Goal: Task Accomplishment & Management: Complete application form

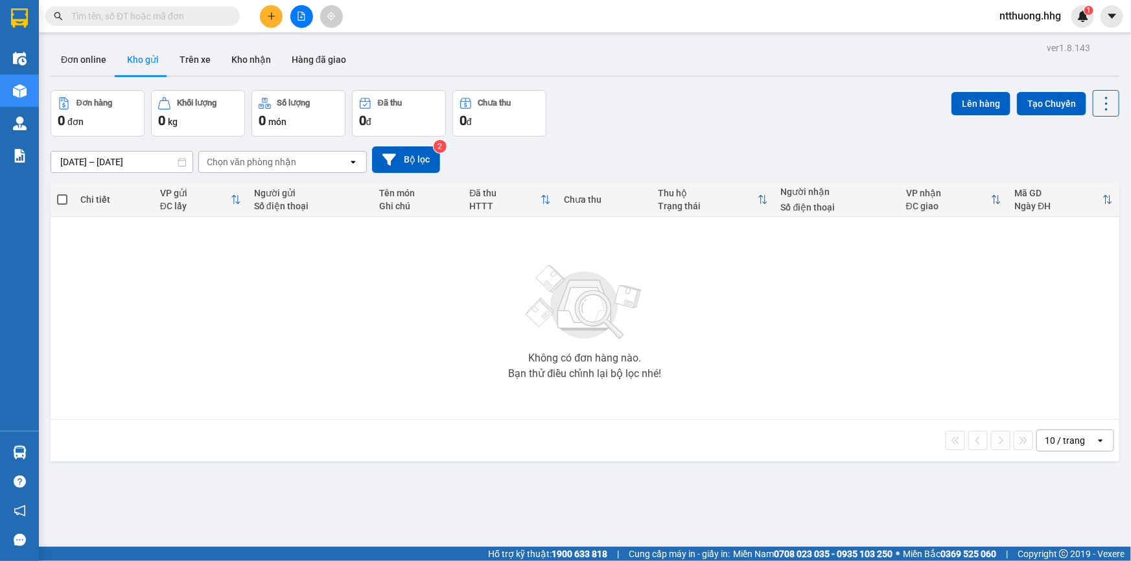
click at [1046, 16] on span "ntthuong.hhg" at bounding box center [1030, 16] width 82 height 16
click at [1034, 38] on span "Đăng xuất" at bounding box center [1035, 40] width 57 height 14
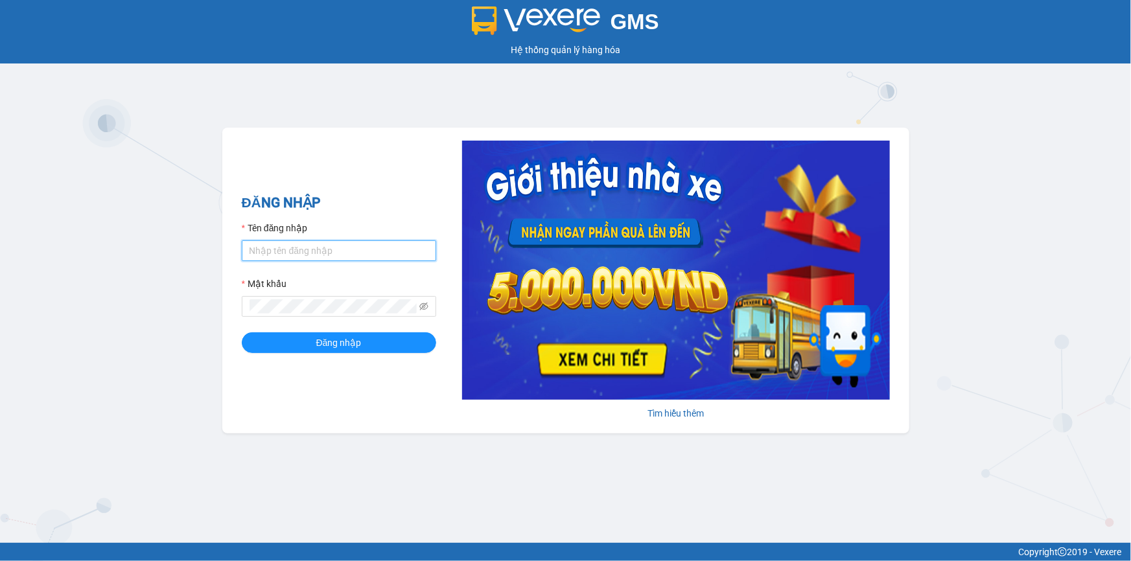
click at [350, 258] on input "Tên đăng nhập" at bounding box center [339, 250] width 194 height 21
type input "nvquoc.hhg"
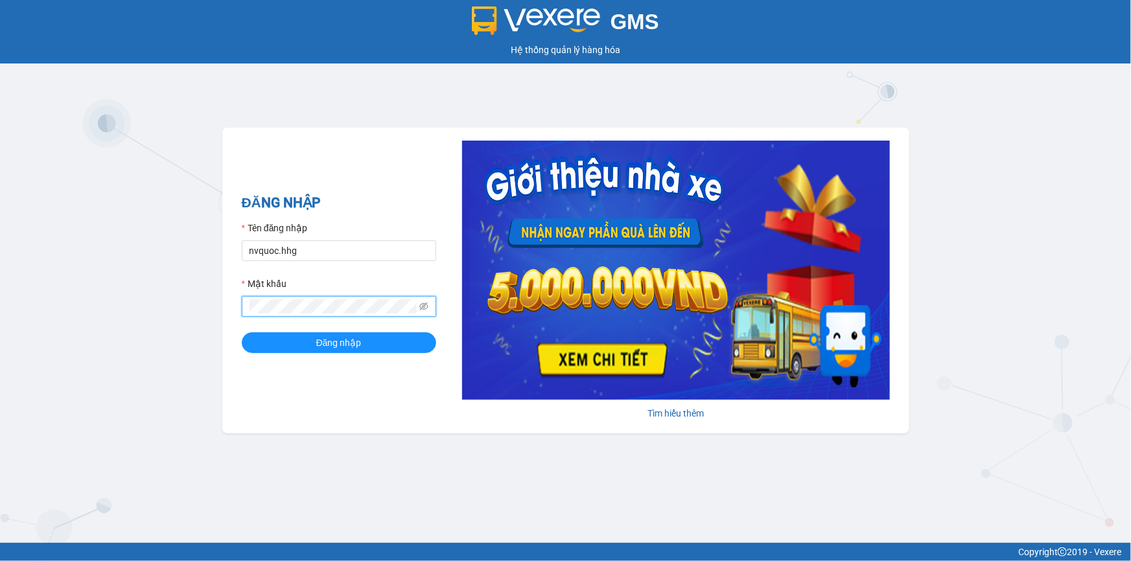
click at [242, 333] on button "Đăng nhập" at bounding box center [339, 343] width 194 height 21
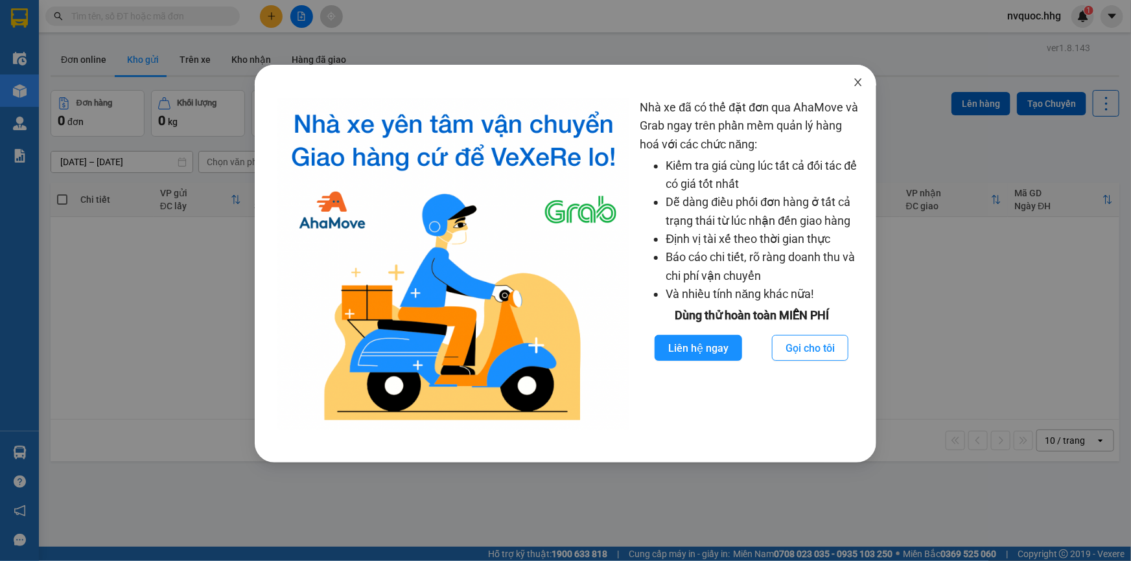
click at [858, 87] on icon "close" at bounding box center [858, 82] width 10 height 10
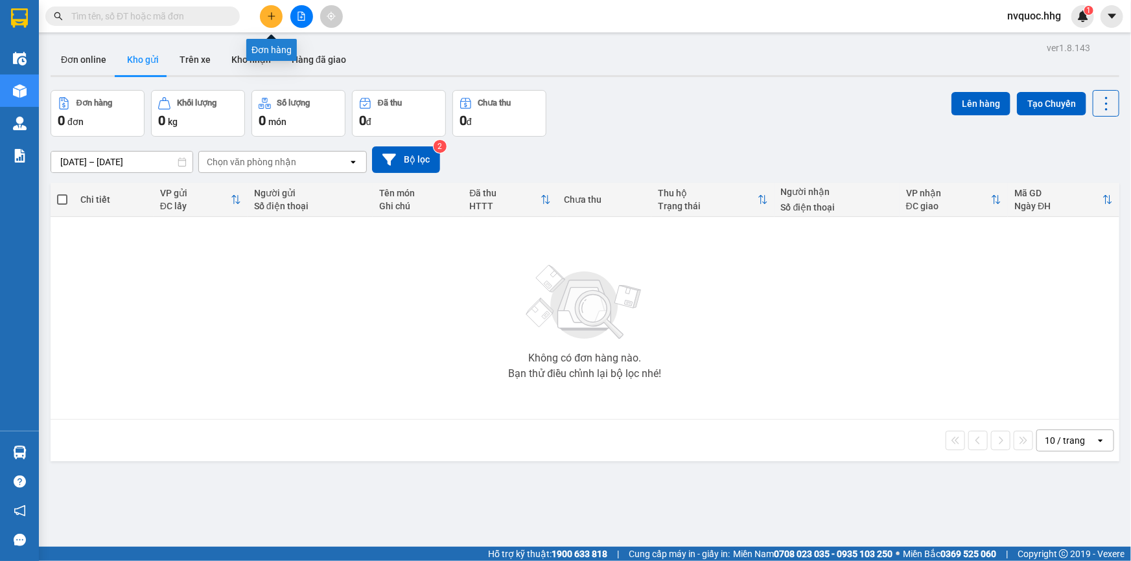
click at [266, 23] on button at bounding box center [271, 16] width 23 height 23
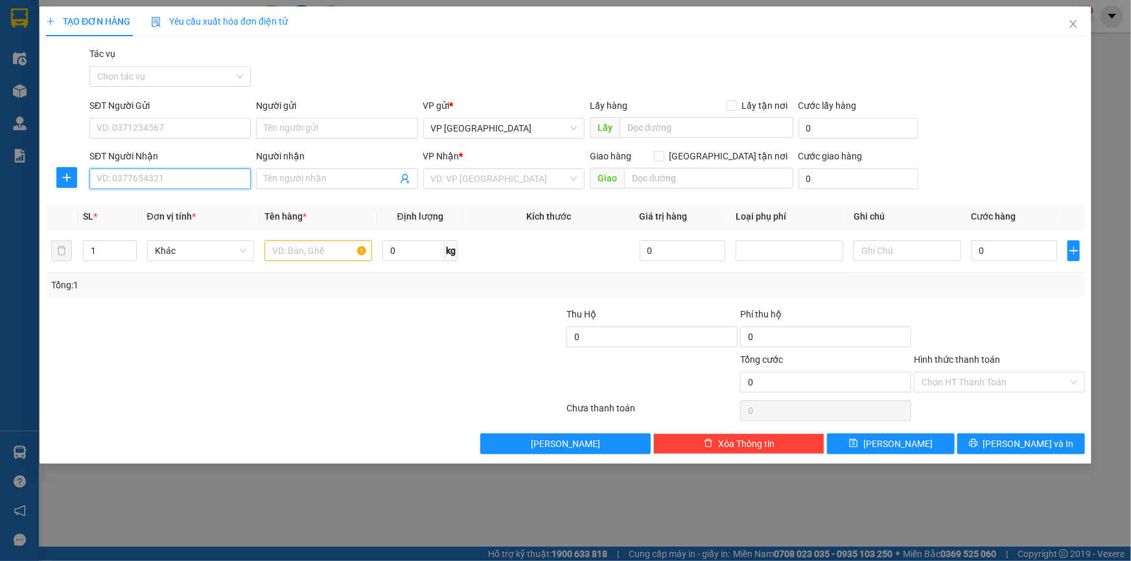
click at [178, 176] on input "SĐT Người Nhận" at bounding box center [169, 179] width 161 height 21
type input "0978737295"
click at [320, 248] on input "text" at bounding box center [318, 250] width 108 height 21
type input "b"
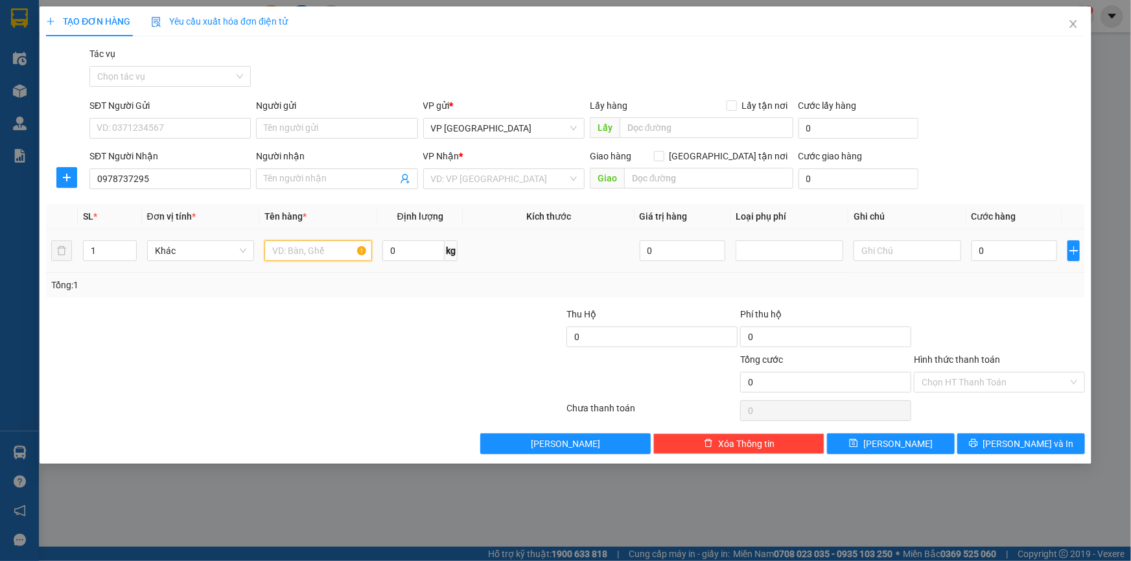
drag, startPoint x: 327, startPoint y: 249, endPoint x: 324, endPoint y: 242, distance: 7.8
click at [327, 250] on input "text" at bounding box center [318, 250] width 108 height 21
type input "bì gạo"
click at [1017, 248] on input "0" at bounding box center [1015, 250] width 86 height 21
type input "6"
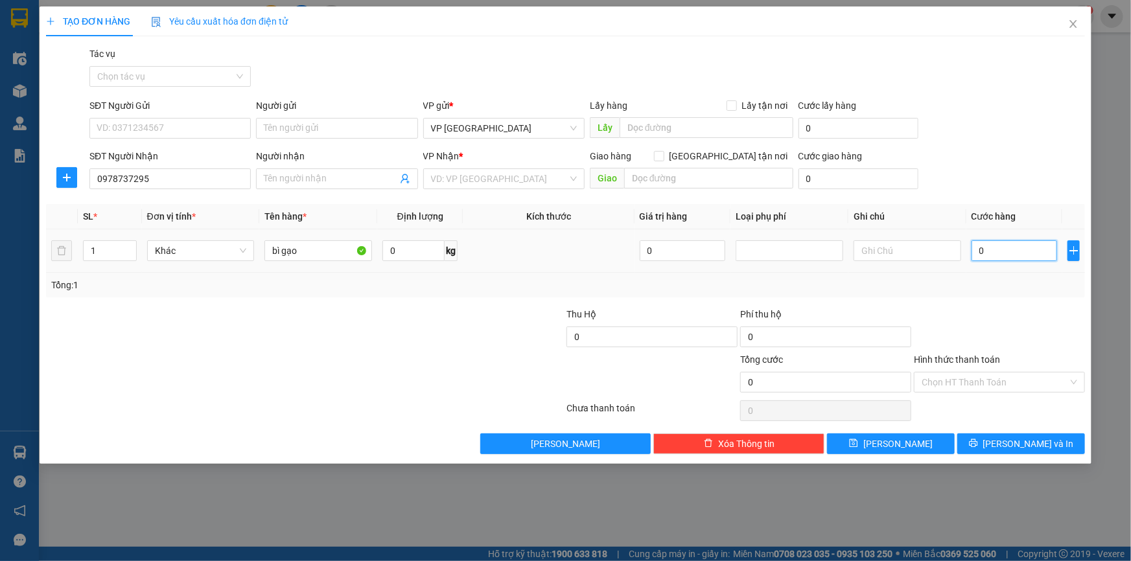
type input "6"
type input "60"
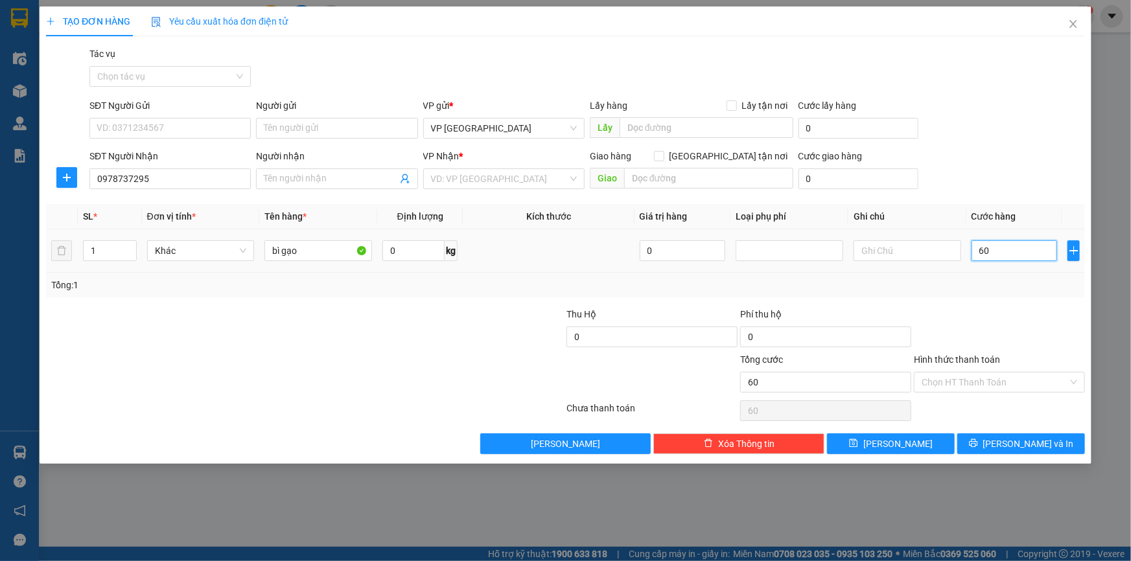
type input "600"
type input "6.000"
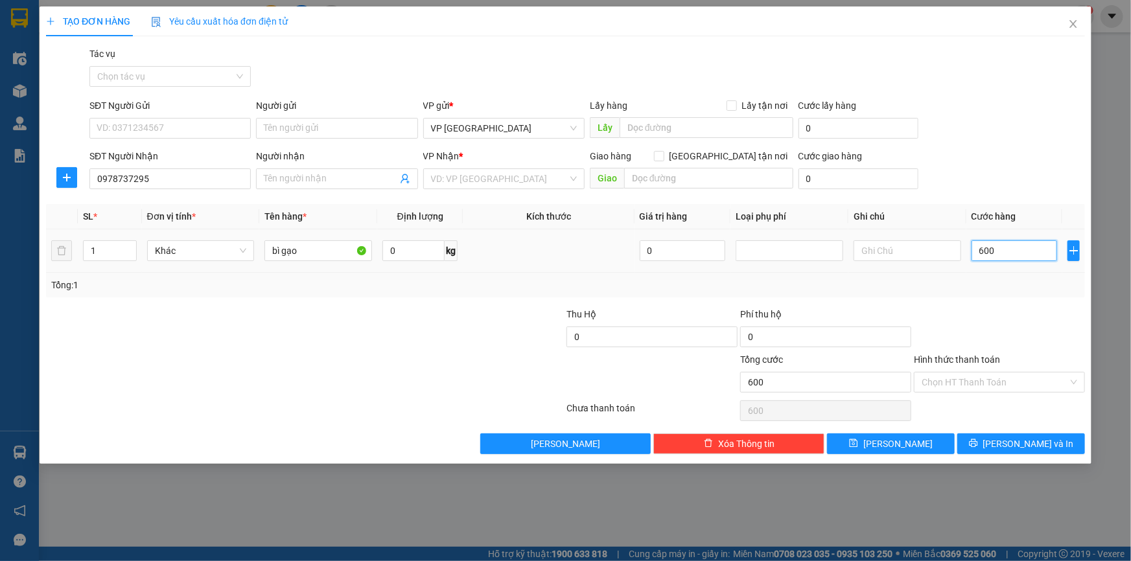
type input "6.000"
type input "60.000"
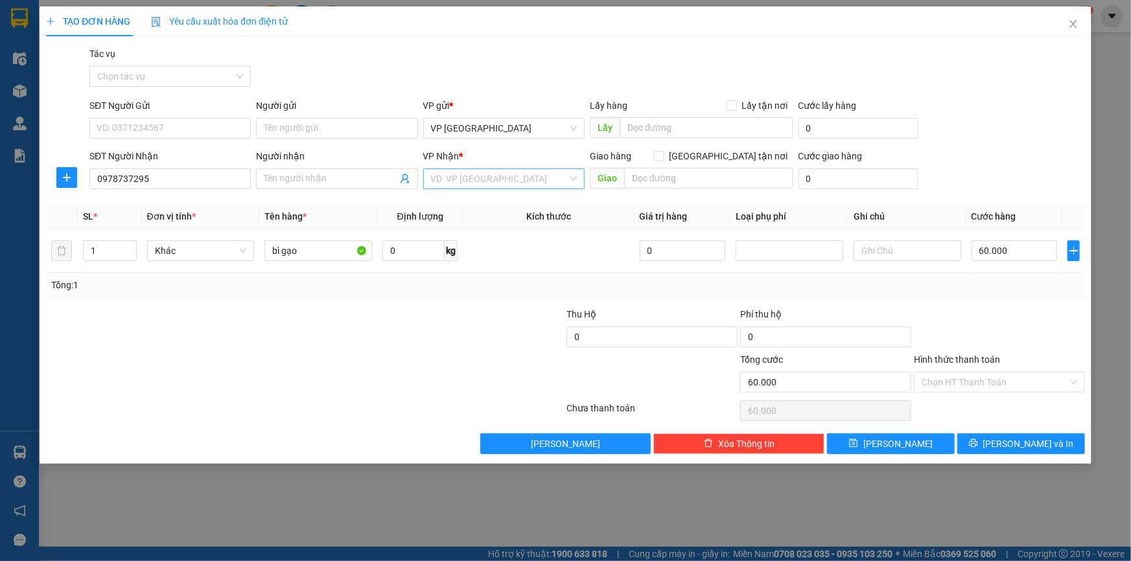
click at [511, 183] on input "search" at bounding box center [499, 178] width 137 height 19
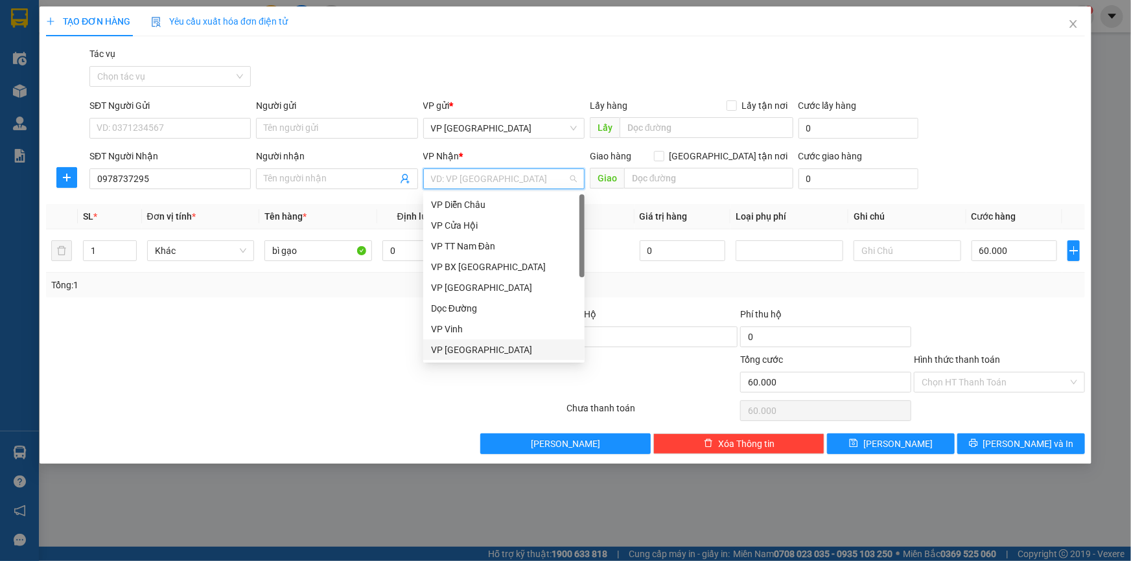
click at [478, 350] on div "VP [GEOGRAPHIC_DATA]" at bounding box center [504, 350] width 146 height 14
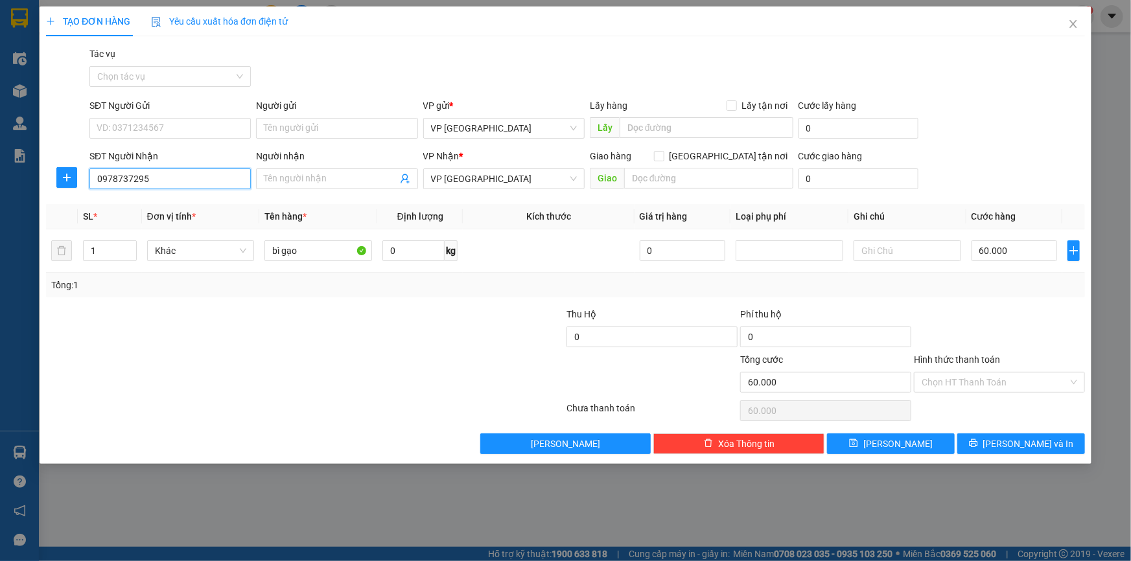
drag, startPoint x: 97, startPoint y: 176, endPoint x: 115, endPoint y: 179, distance: 18.3
click at [115, 179] on input "0978737295" at bounding box center [169, 179] width 161 height 21
click at [170, 177] on input "0978737295" at bounding box center [169, 179] width 161 height 21
type input "0978737293"
click at [198, 207] on div "0978737293 - chi Tuyết" at bounding box center [170, 205] width 146 height 14
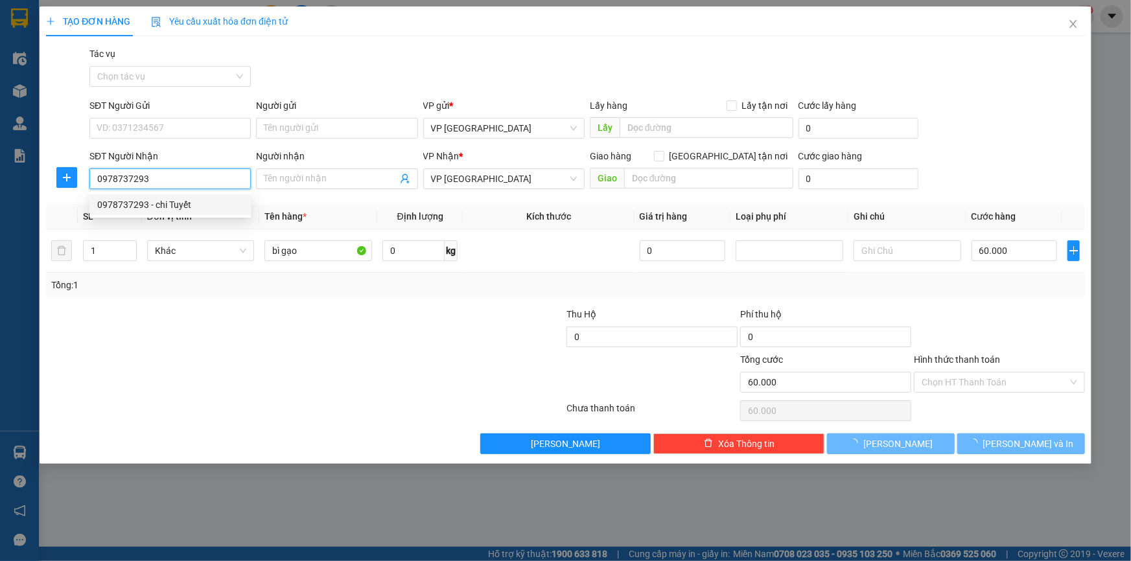
type input "chi Tuyết"
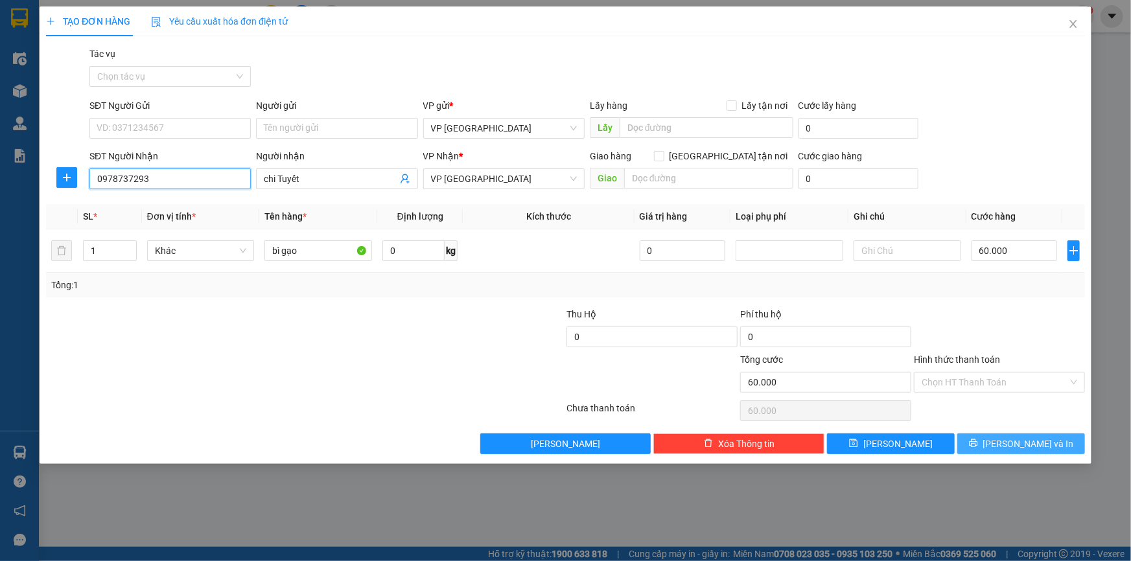
type input "0978737293"
click at [1024, 447] on span "[PERSON_NAME] và In" at bounding box center [1028, 444] width 91 height 14
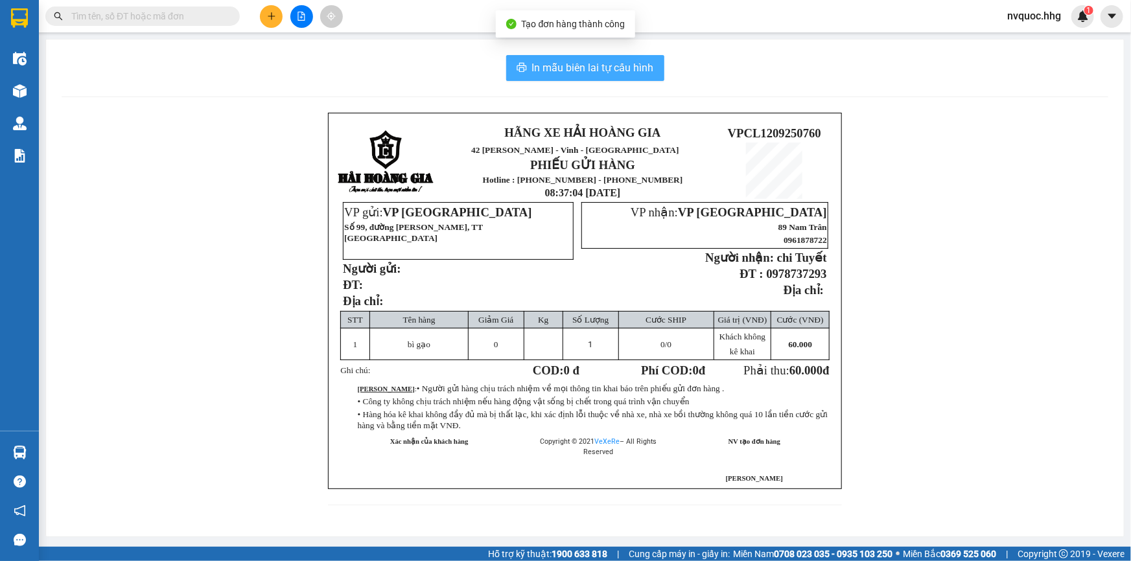
click at [622, 65] on span "In mẫu biên lai tự cấu hình" at bounding box center [593, 68] width 122 height 16
